Goal: Information Seeking & Learning: Find specific fact

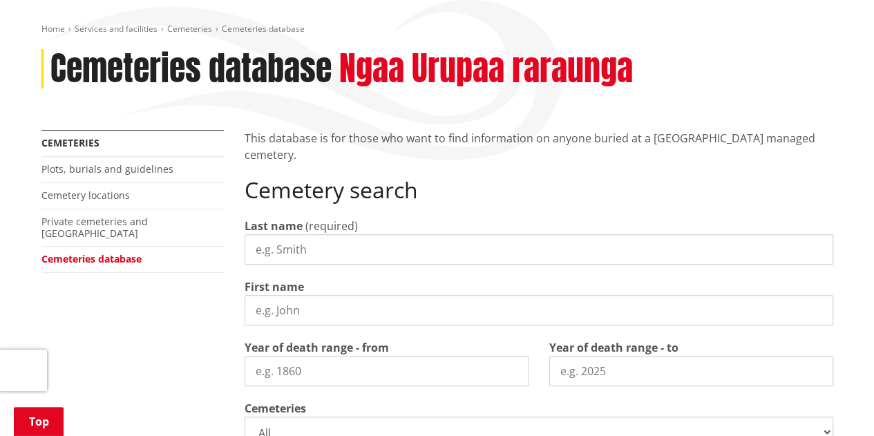
scroll to position [151, 0]
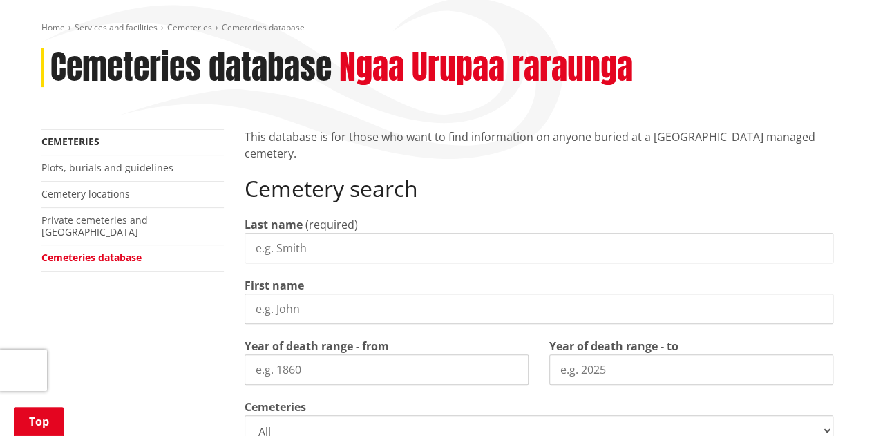
click at [291, 242] on input "Last name" at bounding box center [539, 248] width 589 height 30
type input "[PERSON_NAME]"
click at [296, 310] on input "First name" at bounding box center [539, 309] width 589 height 30
type input "[PERSON_NAME]"
click at [297, 370] on input "Year of death range - from" at bounding box center [387, 369] width 284 height 30
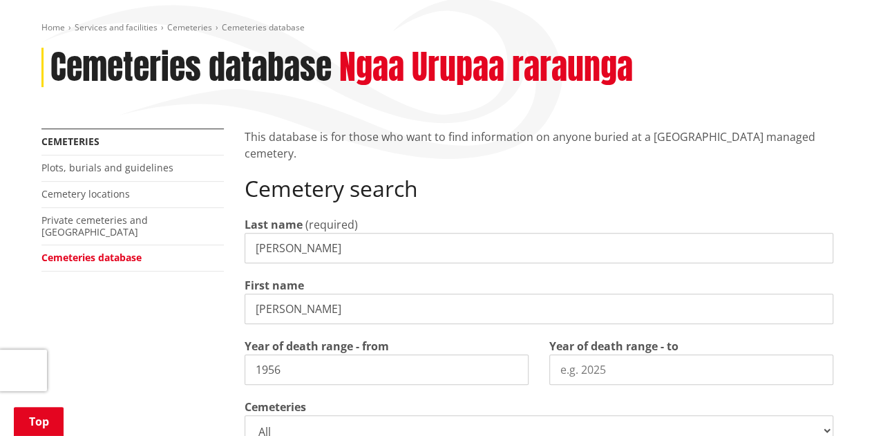
type input "1956"
click at [591, 363] on input "Year of death range - to" at bounding box center [691, 369] width 284 height 30
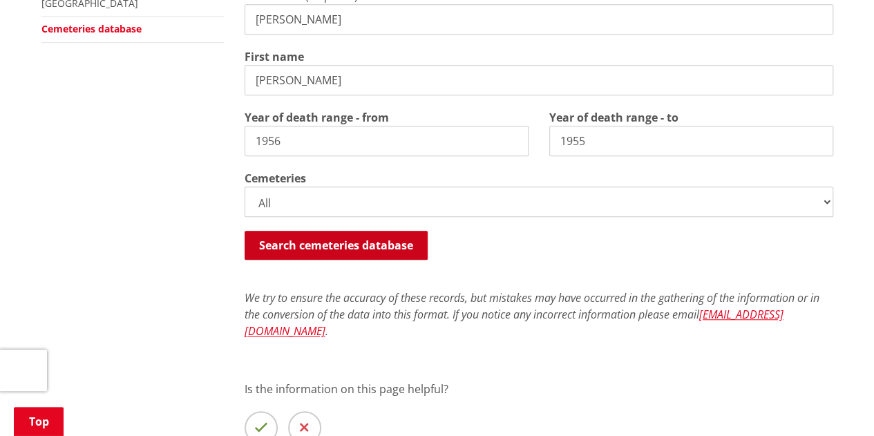
click at [387, 239] on button "Search cemeteries database" at bounding box center [336, 245] width 183 height 29
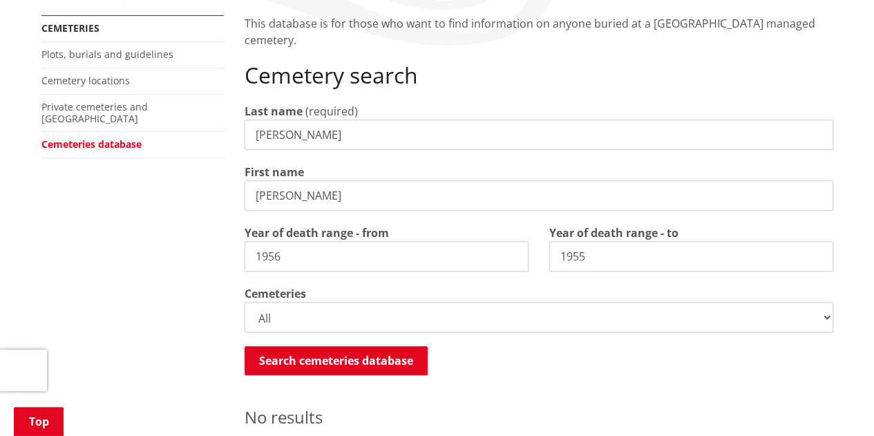
scroll to position [263, 0]
click at [583, 254] on input "1955" at bounding box center [691, 257] width 284 height 30
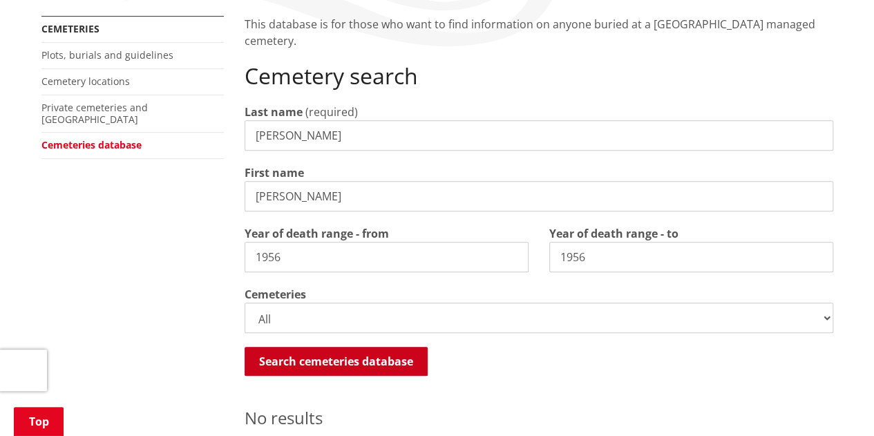
type input "1956"
click at [333, 359] on button "Search cemeteries database" at bounding box center [336, 361] width 183 height 29
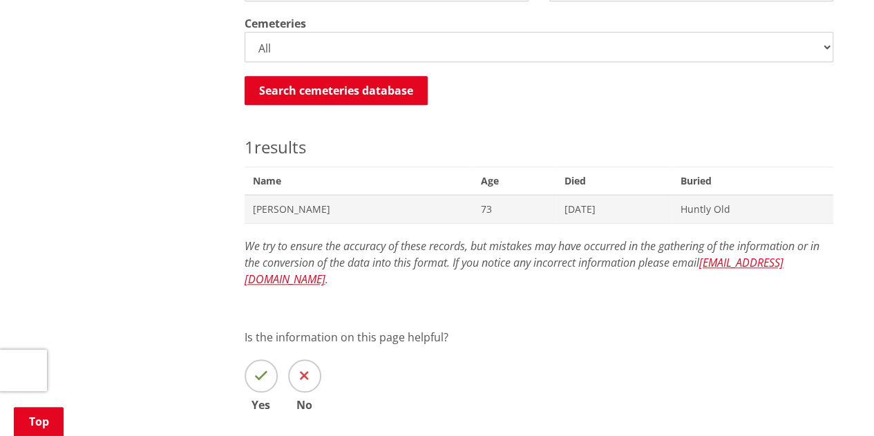
scroll to position [533, 0]
click at [435, 128] on div "Cemetery search Last name (required) [PERSON_NAME] First name [PERSON_NAME] Yea…" at bounding box center [539, 9] width 589 height 432
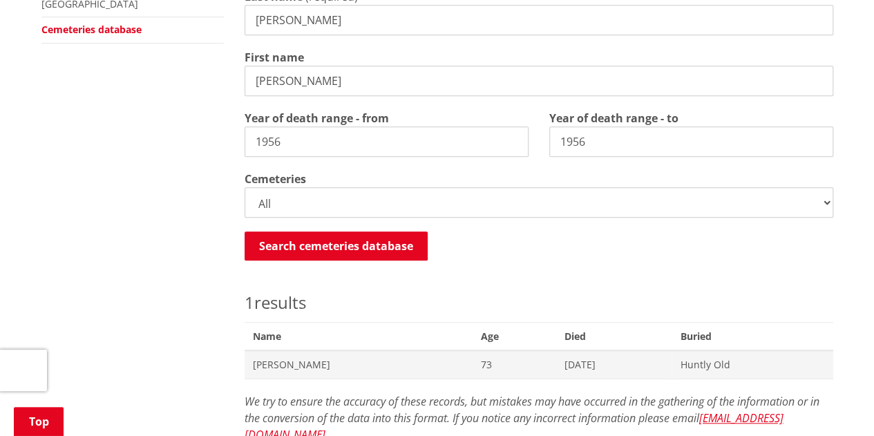
scroll to position [333, 0]
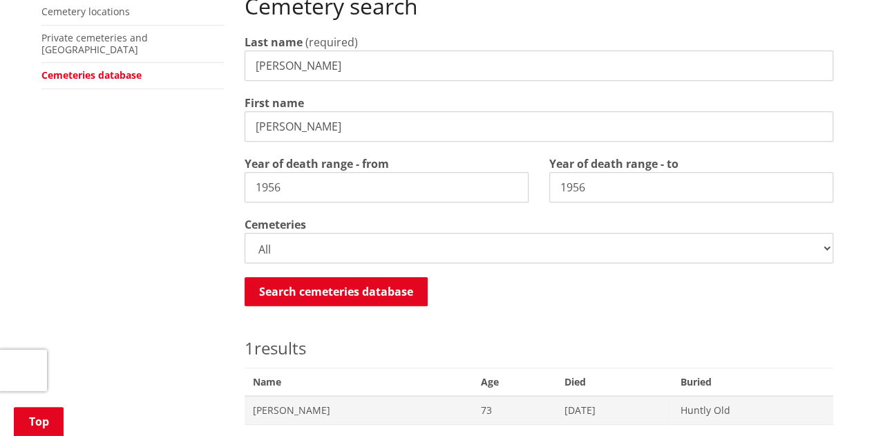
click at [274, 129] on input "[PERSON_NAME]" at bounding box center [539, 126] width 589 height 30
type input "[PERSON_NAME]"
click at [275, 184] on input "1956" at bounding box center [387, 187] width 284 height 30
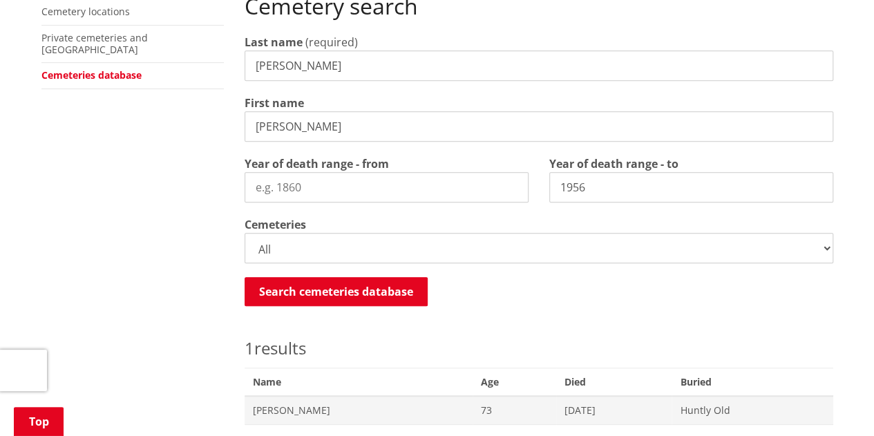
click at [566, 189] on input "1956" at bounding box center [691, 187] width 284 height 30
click at [292, 188] on input "Year of death range - from" at bounding box center [387, 187] width 284 height 30
type input "1931"
click at [593, 191] on input "Year of death range - to" at bounding box center [691, 187] width 284 height 30
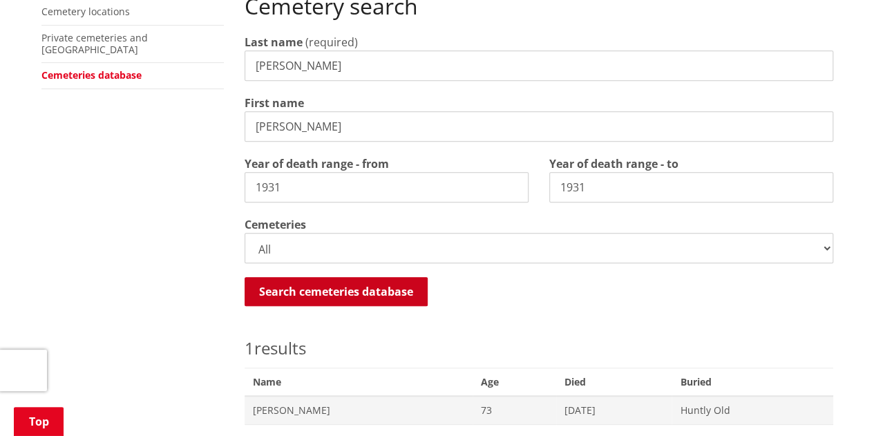
type input "1931"
click at [343, 289] on button "Search cemeteries database" at bounding box center [336, 291] width 183 height 29
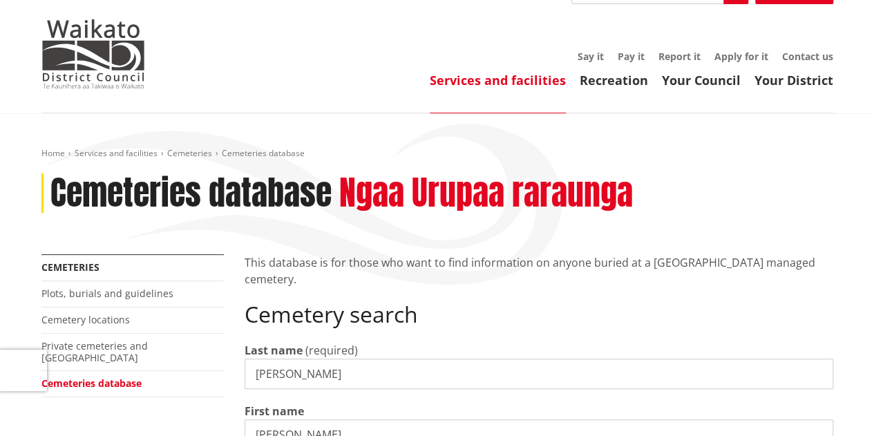
scroll to position [0, 0]
